Goal: Information Seeking & Learning: Learn about a topic

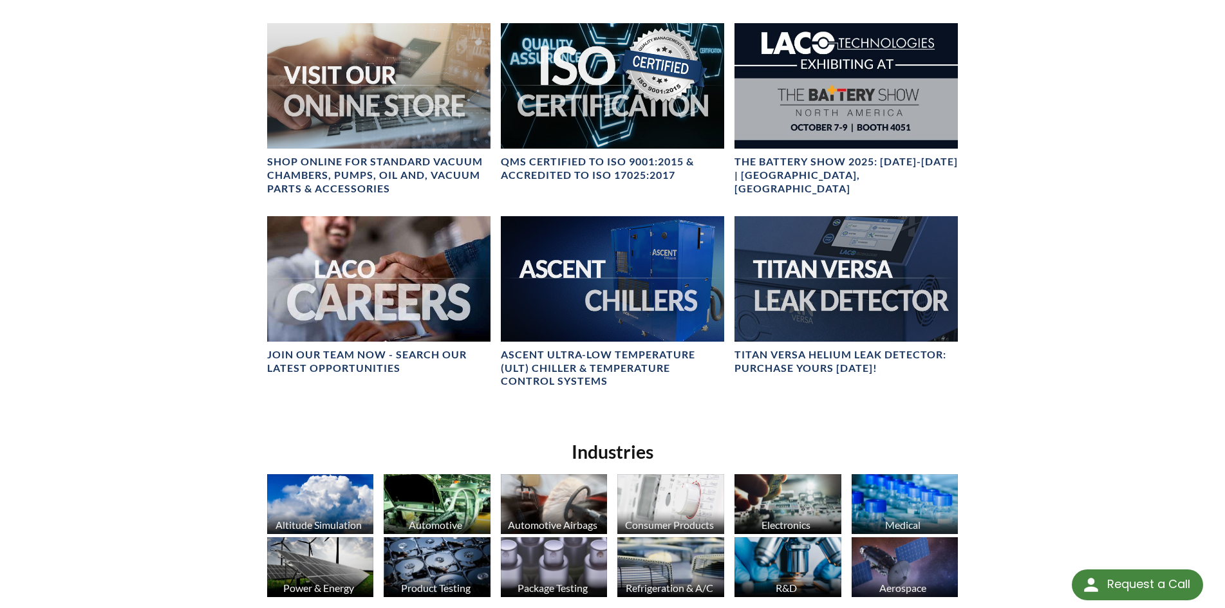
click at [1071, 386] on div "LACO Technologies Engineered Solutions You Can Trust! Leak detection and vacuum…" at bounding box center [612, 123] width 1225 height 1275
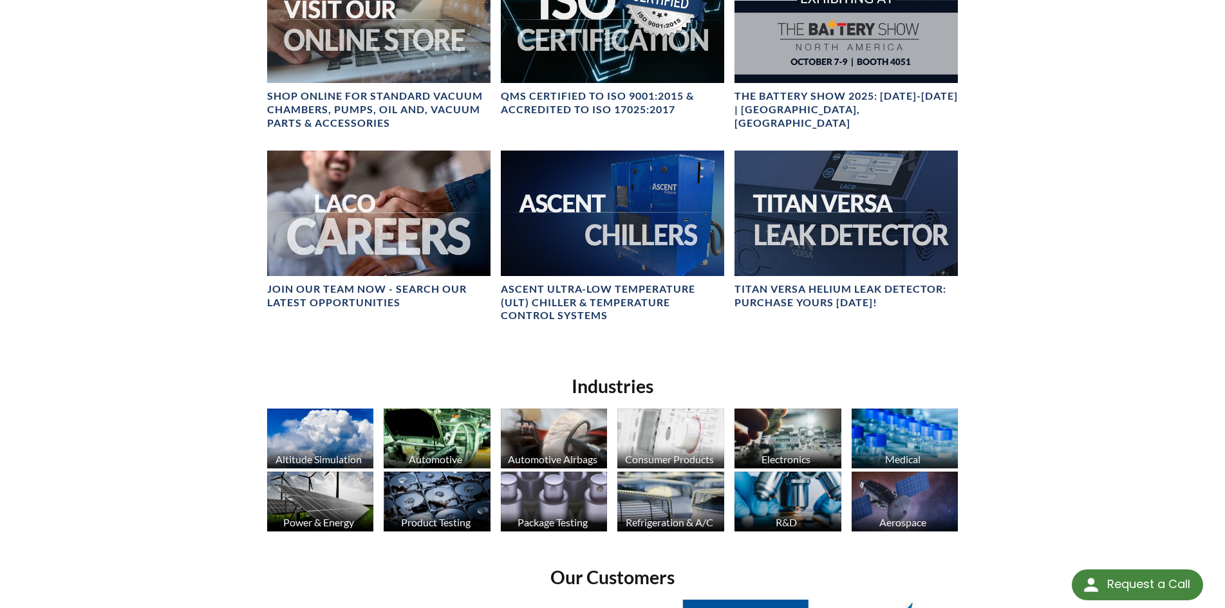
scroll to position [641, 0]
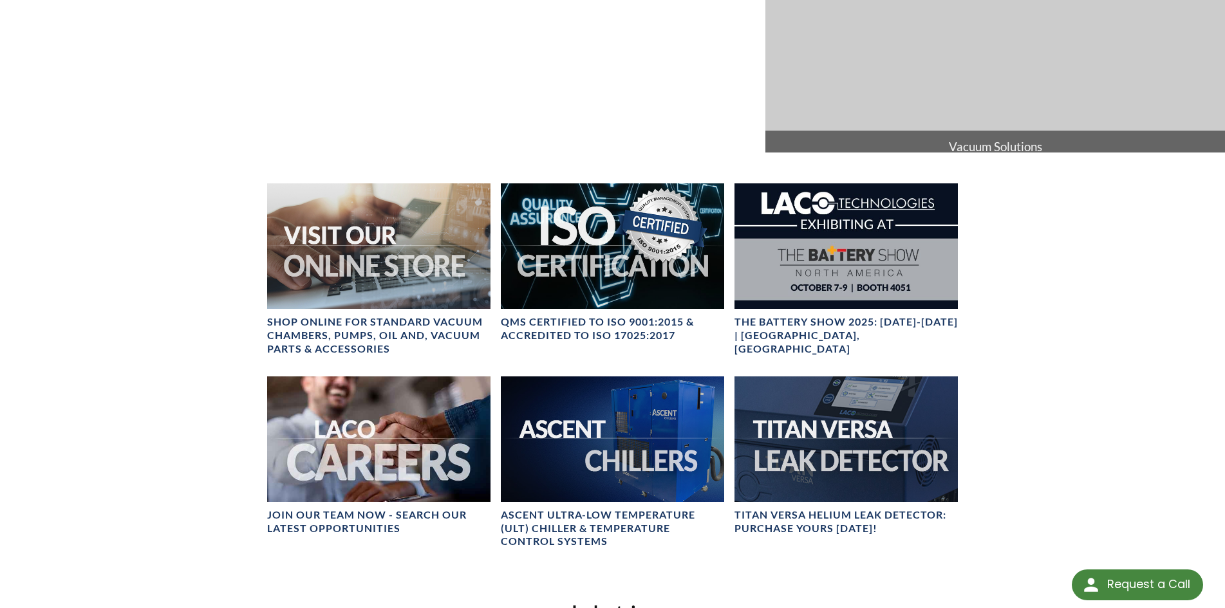
drag, startPoint x: 1040, startPoint y: 480, endPoint x: 1049, endPoint y: 426, distance: 54.3
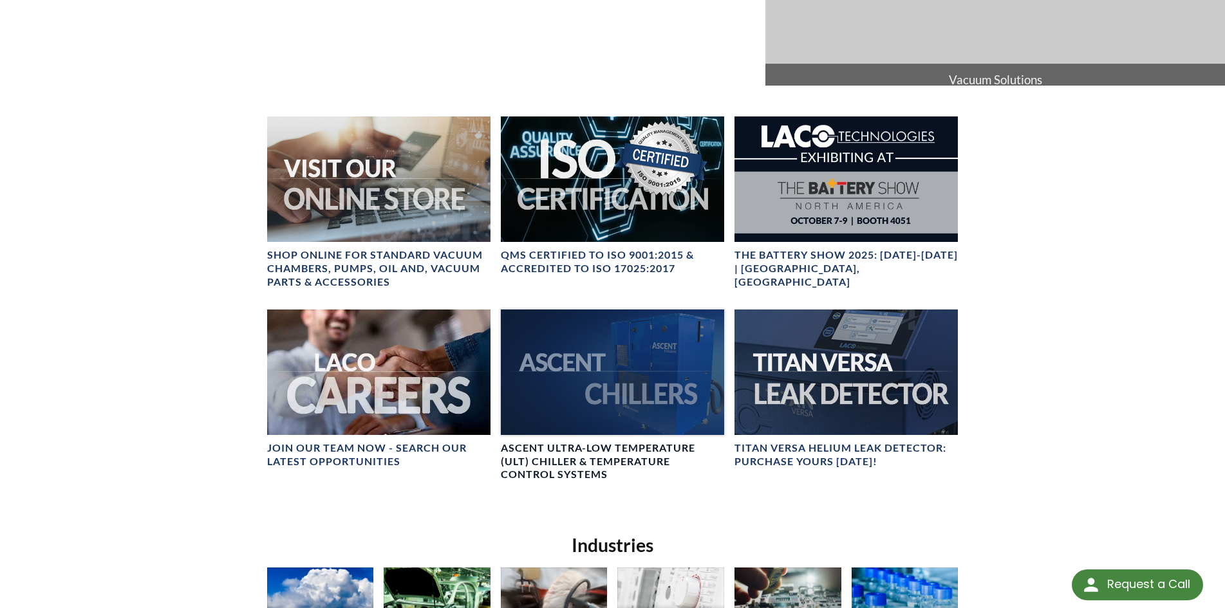
scroll to position [476, 0]
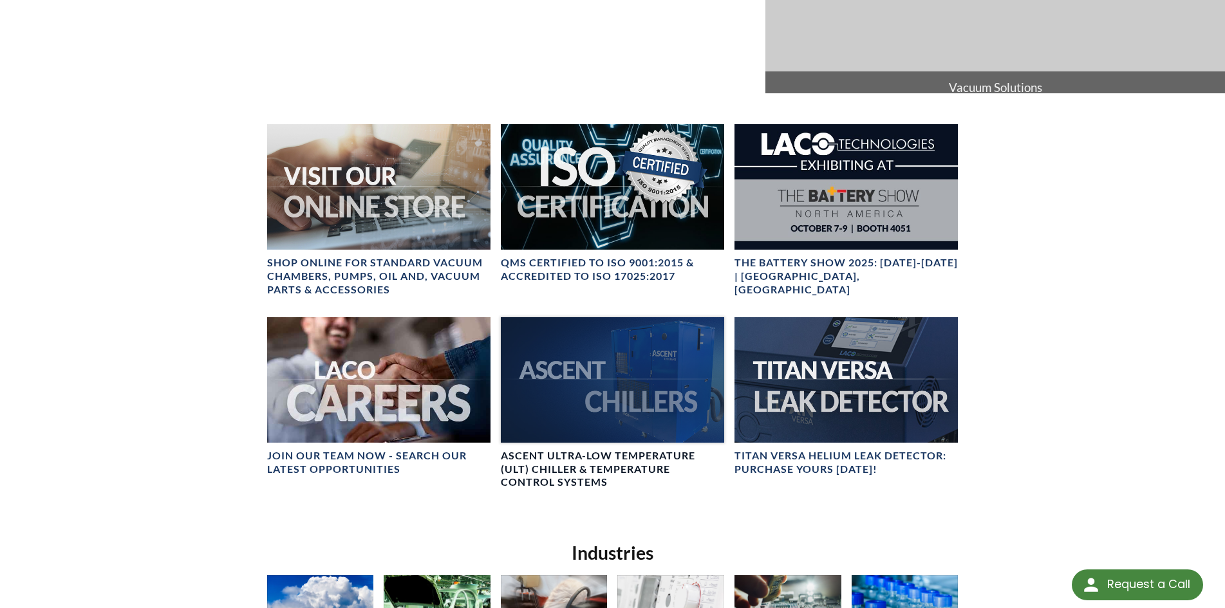
click at [605, 401] on div at bounding box center [612, 380] width 223 height 126
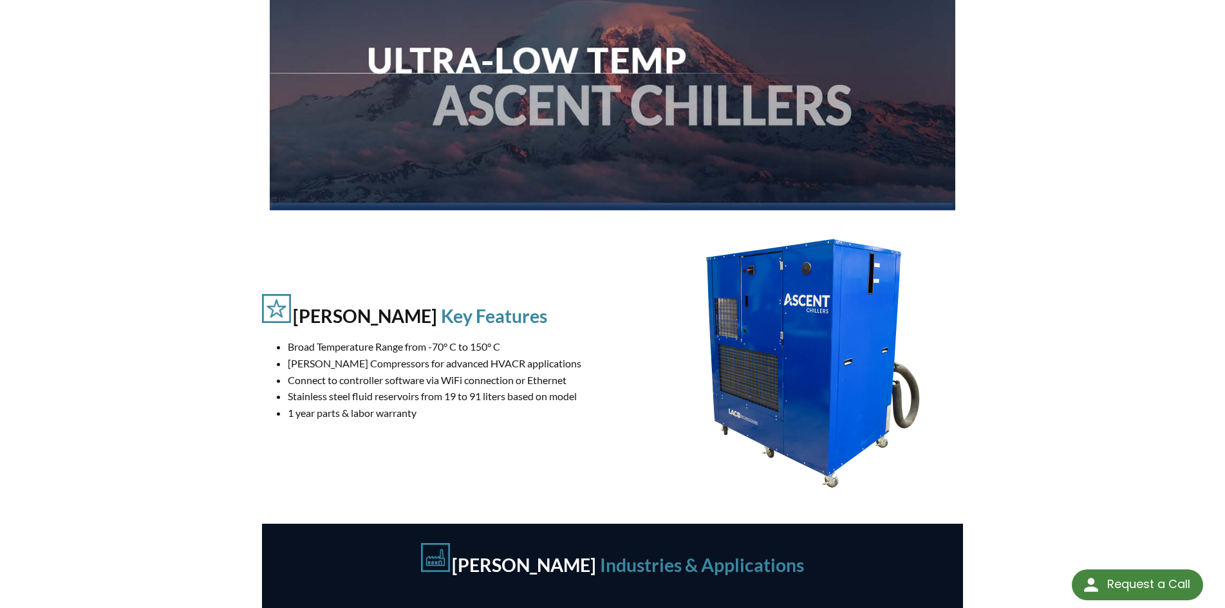
drag, startPoint x: 967, startPoint y: 331, endPoint x: 984, endPoint y: 462, distance: 131.8
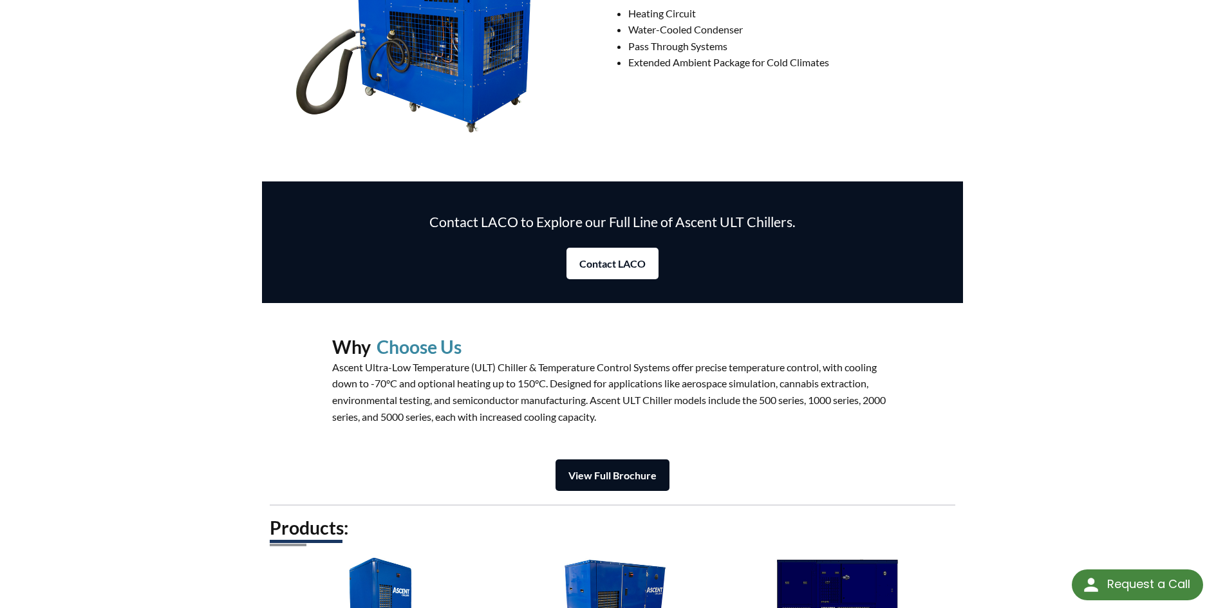
drag, startPoint x: 984, startPoint y: 462, endPoint x: 990, endPoint y: 567, distance: 104.5
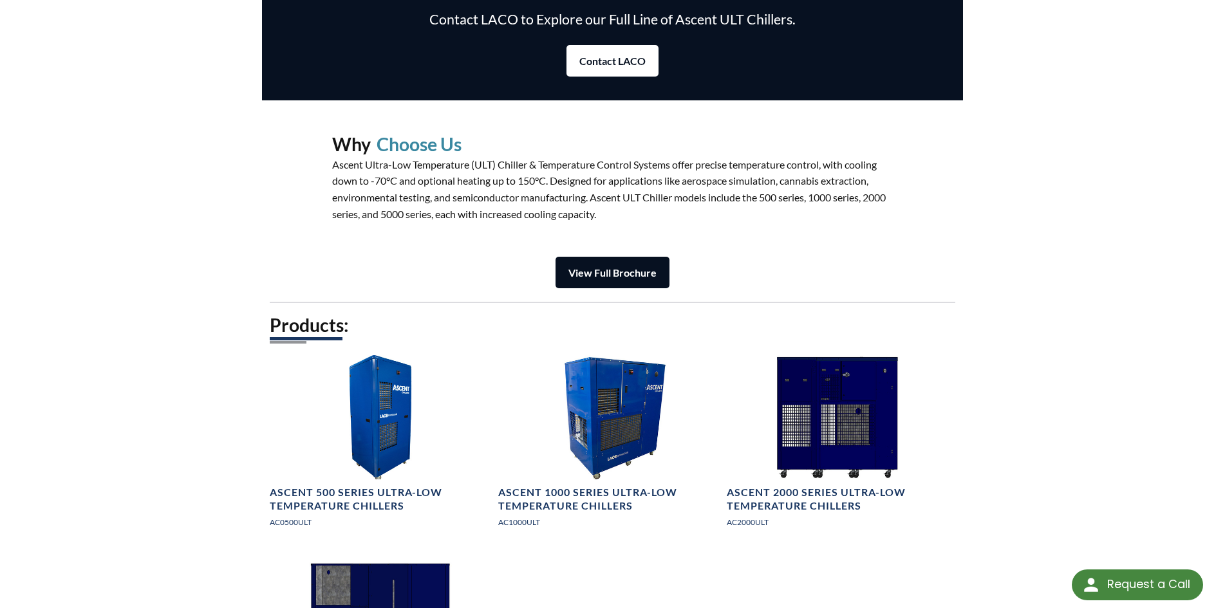
scroll to position [1792, 0]
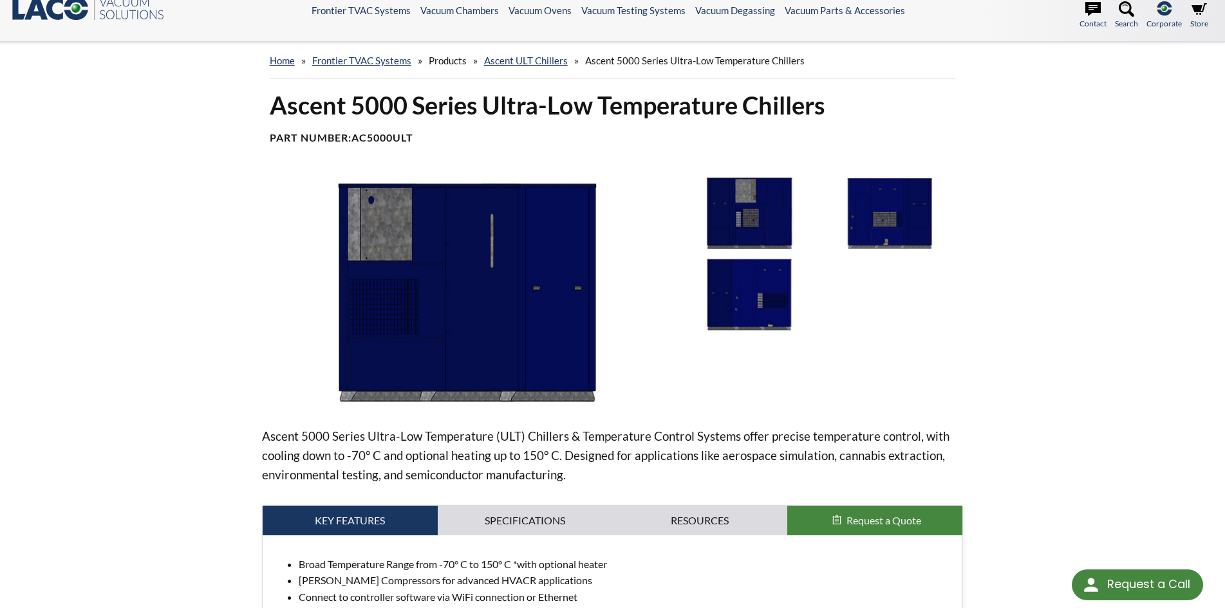
scroll to position [64, 0]
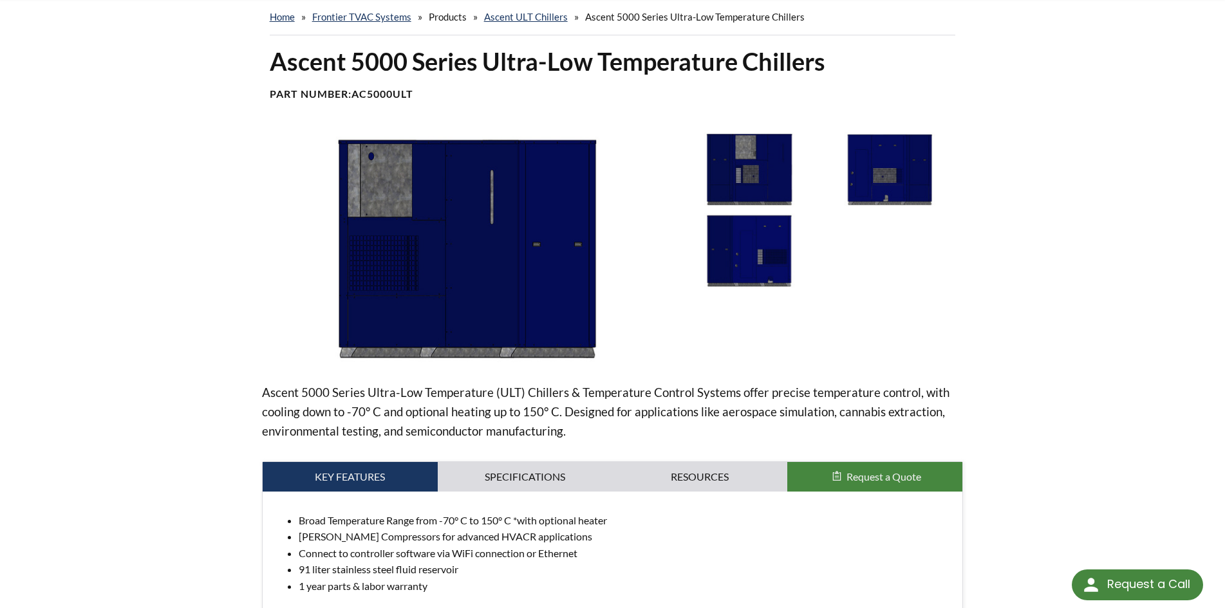
click at [740, 271] on img at bounding box center [749, 250] width 134 height 75
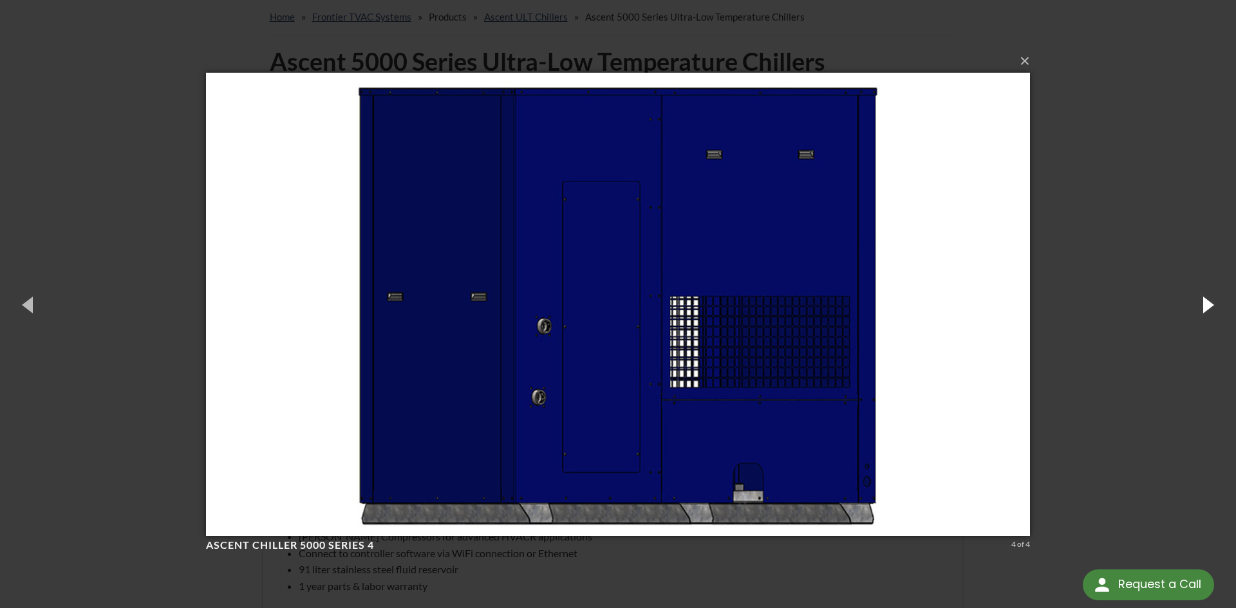
click at [1210, 305] on button "button" at bounding box center [1207, 304] width 58 height 71
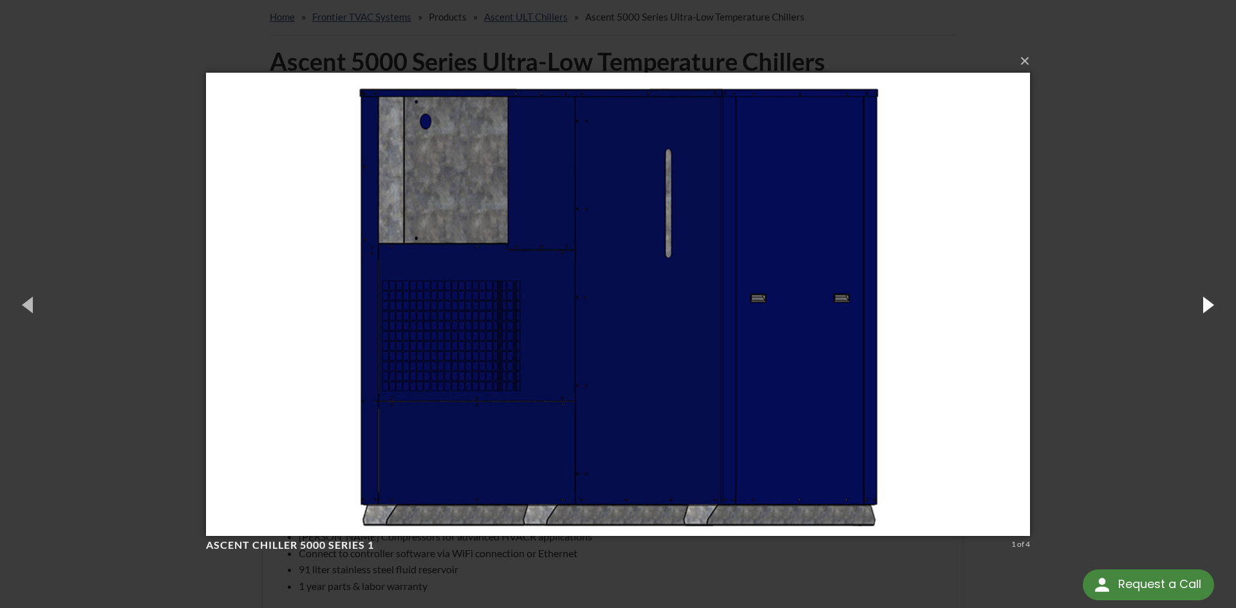
click at [1210, 305] on button "button" at bounding box center [1207, 304] width 58 height 71
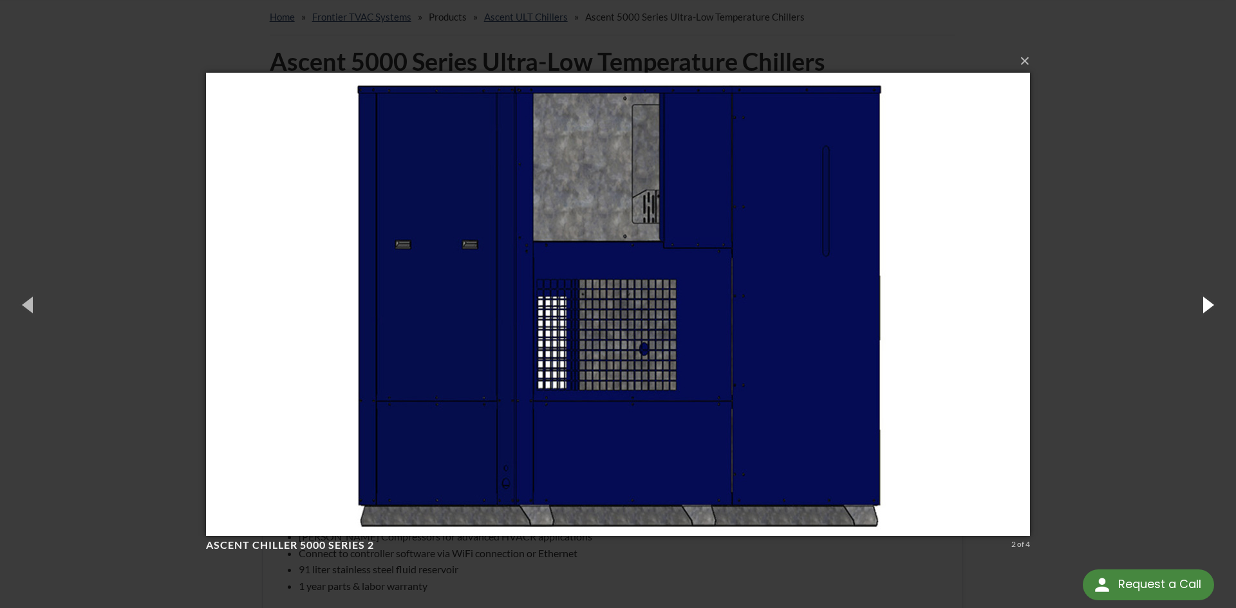
click at [1210, 305] on button "button" at bounding box center [1207, 304] width 58 height 71
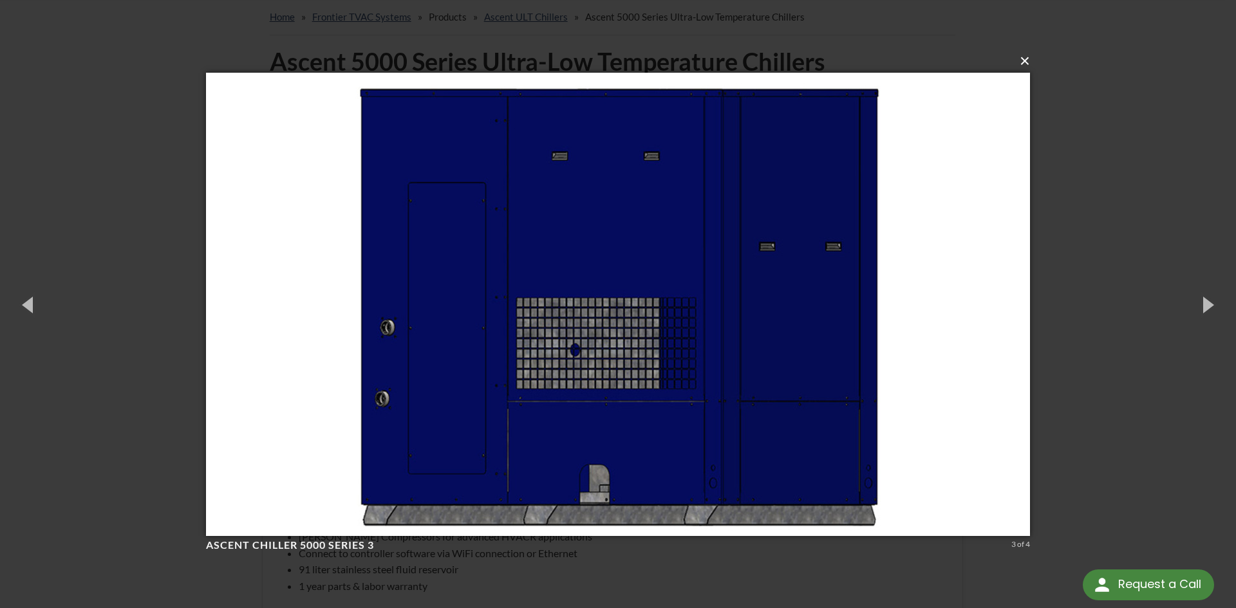
click at [1024, 64] on button "×" at bounding box center [622, 61] width 824 height 28
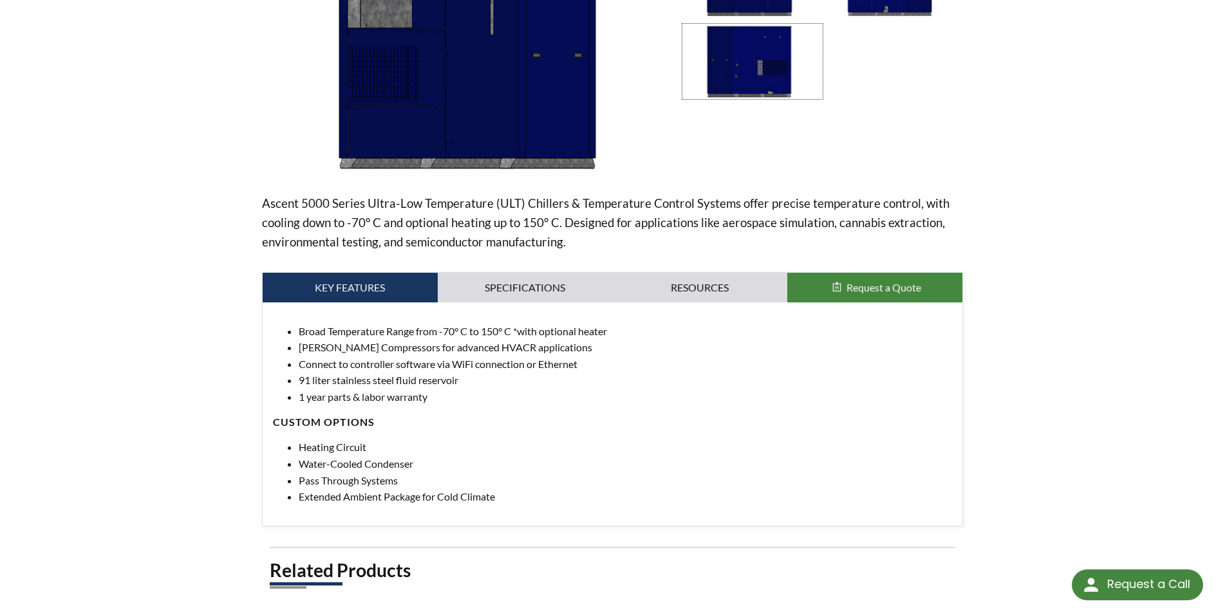
scroll to position [258, 0]
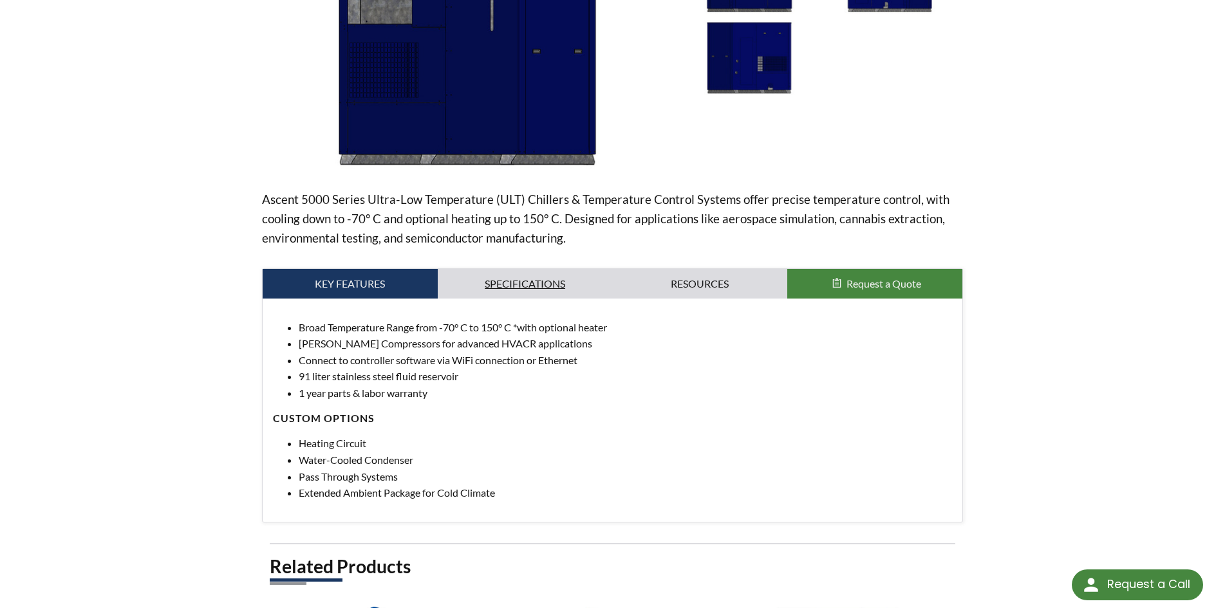
click at [513, 280] on link "Specifications" at bounding box center [525, 284] width 175 height 30
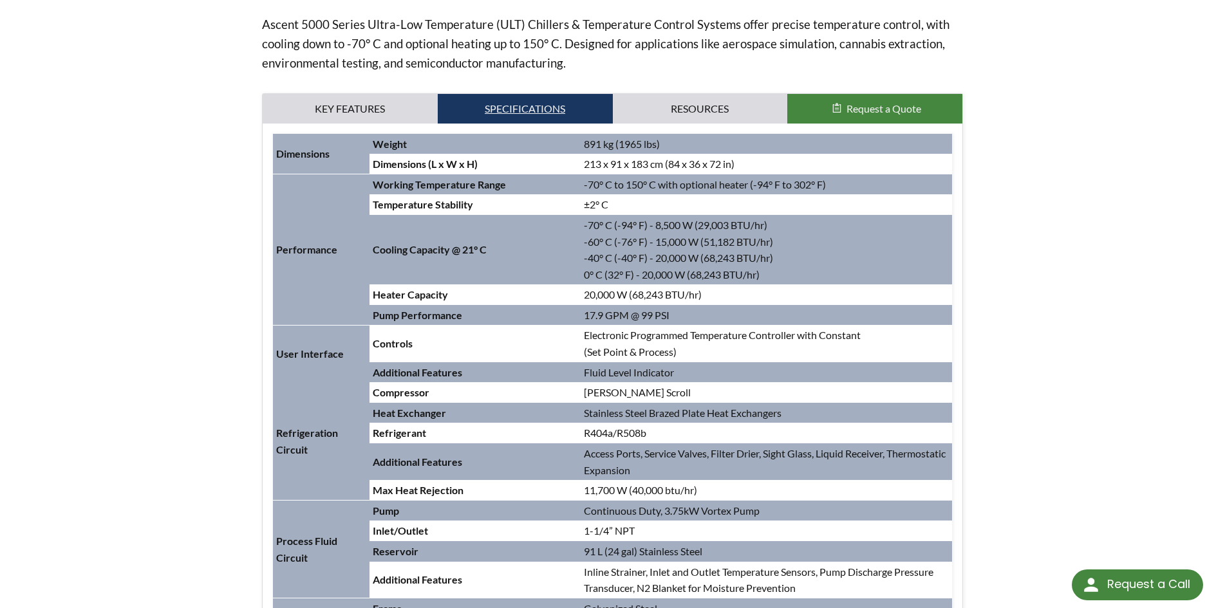
scroll to position [451, 0]
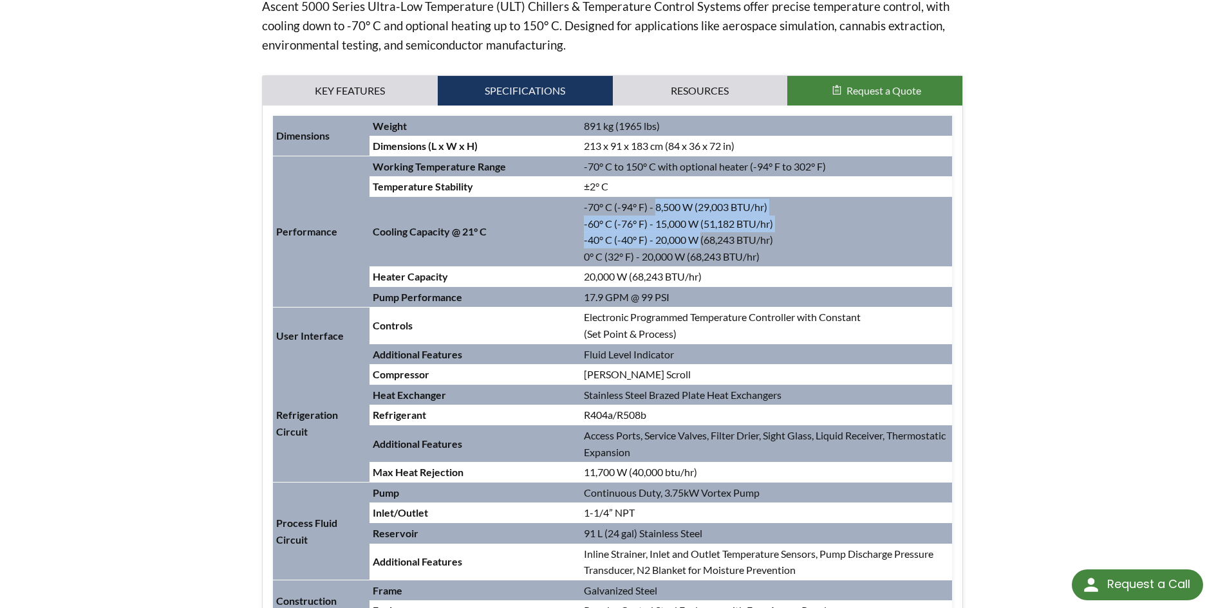
drag, startPoint x: 655, startPoint y: 207, endPoint x: 703, endPoint y: 233, distance: 54.7
click at [703, 233] on td "-70° C (-94° F) - 8,500 W (29,003 BTU/hr) -60° C (-76° F) - 15,000 W (51,182 BT…" at bounding box center [767, 232] width 372 height 70
drag, startPoint x: 652, startPoint y: 240, endPoint x: 701, endPoint y: 241, distance: 48.9
click at [701, 241] on td "-70° C (-94° F) - 8,500 W (29,003 BTU/hr) -60° C (-76° F) - 15,000 W (51,182 BT…" at bounding box center [767, 232] width 372 height 70
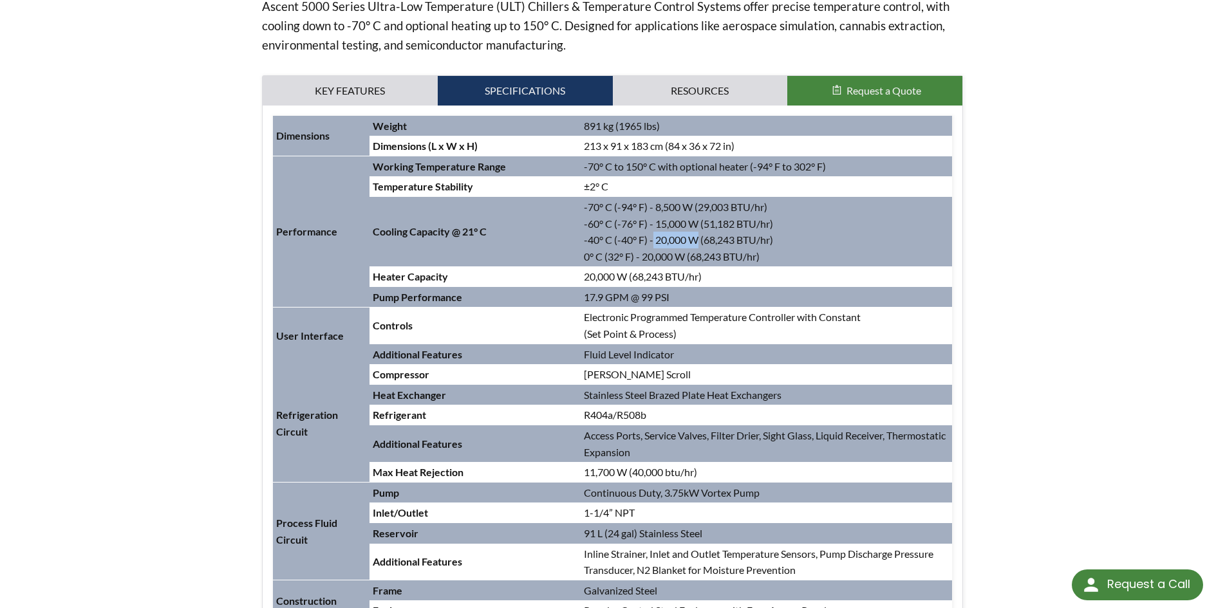
click at [701, 241] on td "-70° C (-94° F) - 8,500 W (29,003 BTU/hr) -60° C (-76° F) - 15,000 W (51,182 BT…" at bounding box center [767, 232] width 372 height 70
drag, startPoint x: 701, startPoint y: 241, endPoint x: 657, endPoint y: 239, distance: 44.5
click at [657, 239] on td "-70° C (-94° F) - 8,500 W (29,003 BTU/hr) -60° C (-76° F) - 15,000 W (51,182 BT…" at bounding box center [767, 232] width 372 height 70
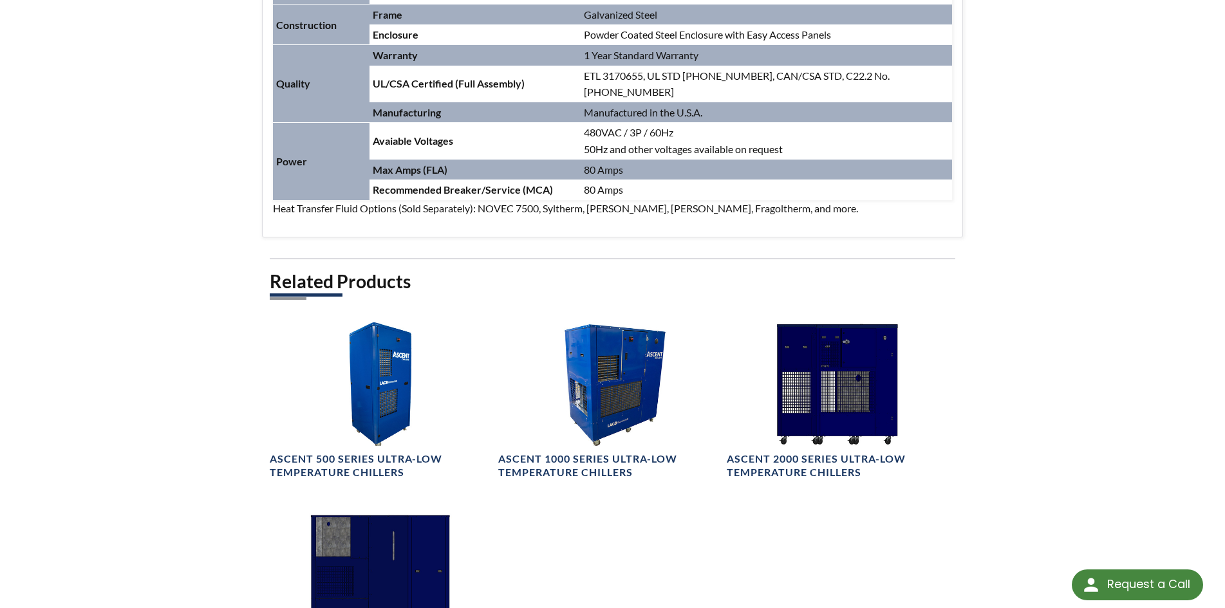
scroll to position [705, 0]
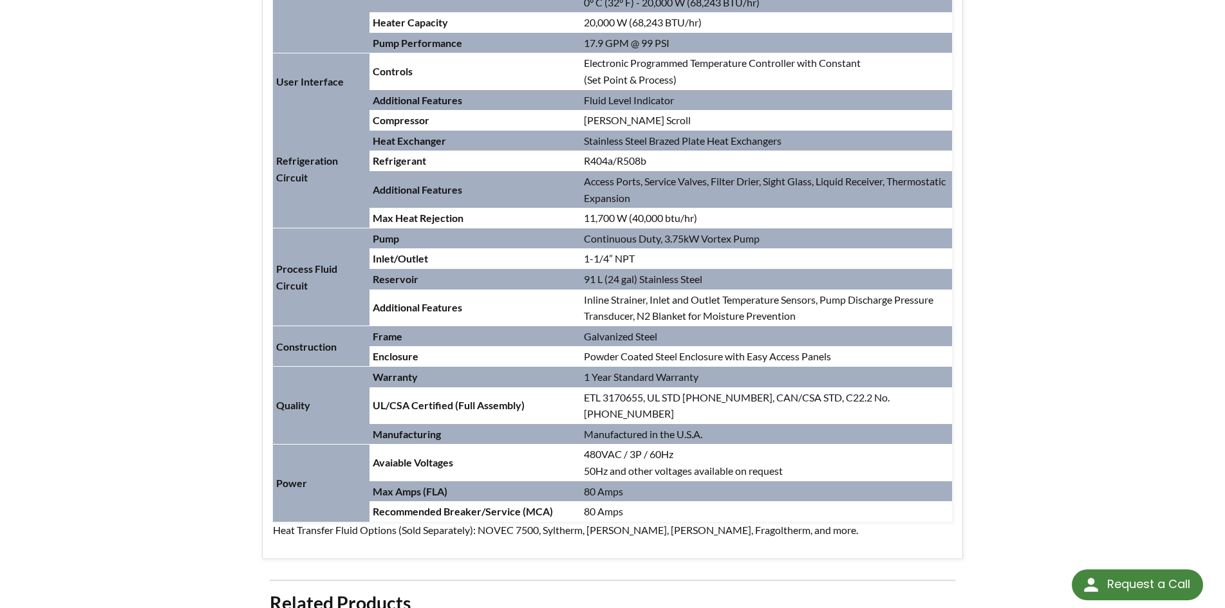
click at [1098, 376] on div "home » Frontier TVAC Systems » Products » Ascent ULT Chillers » Ascent 5000 Ser…" at bounding box center [612, 185] width 1225 height 1654
click at [758, 522] on p "Heat Transfer Fluid Options (Sold Separately): NOVEC 7500, Syltherm, Paratherm …" at bounding box center [613, 530] width 680 height 17
drag, startPoint x: 657, startPoint y: 515, endPoint x: 719, endPoint y: 514, distance: 62.5
click at [719, 522] on p "Heat Transfer Fluid Options (Sold Separately): NOVEC 7500, Syltherm, Paratherm …" at bounding box center [613, 530] width 680 height 17
